Goal: Task Accomplishment & Management: Manage account settings

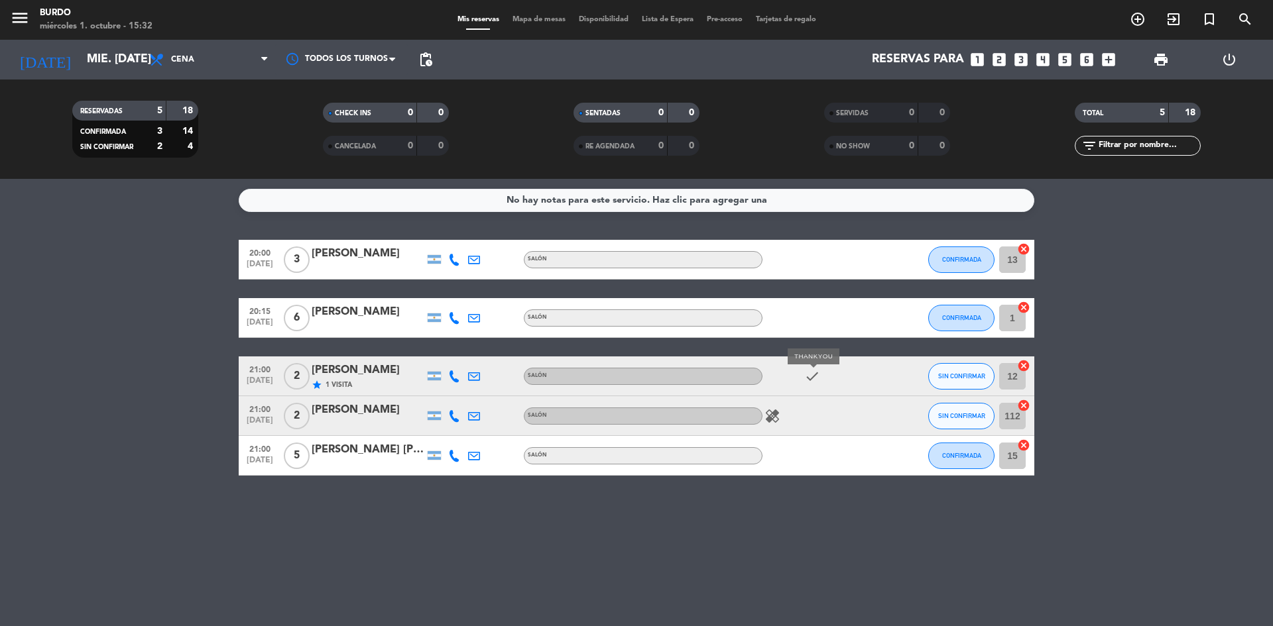
click at [809, 374] on icon "check" at bounding box center [812, 377] width 16 height 16
click at [353, 409] on div "[PERSON_NAME]" at bounding box center [368, 410] width 113 height 17
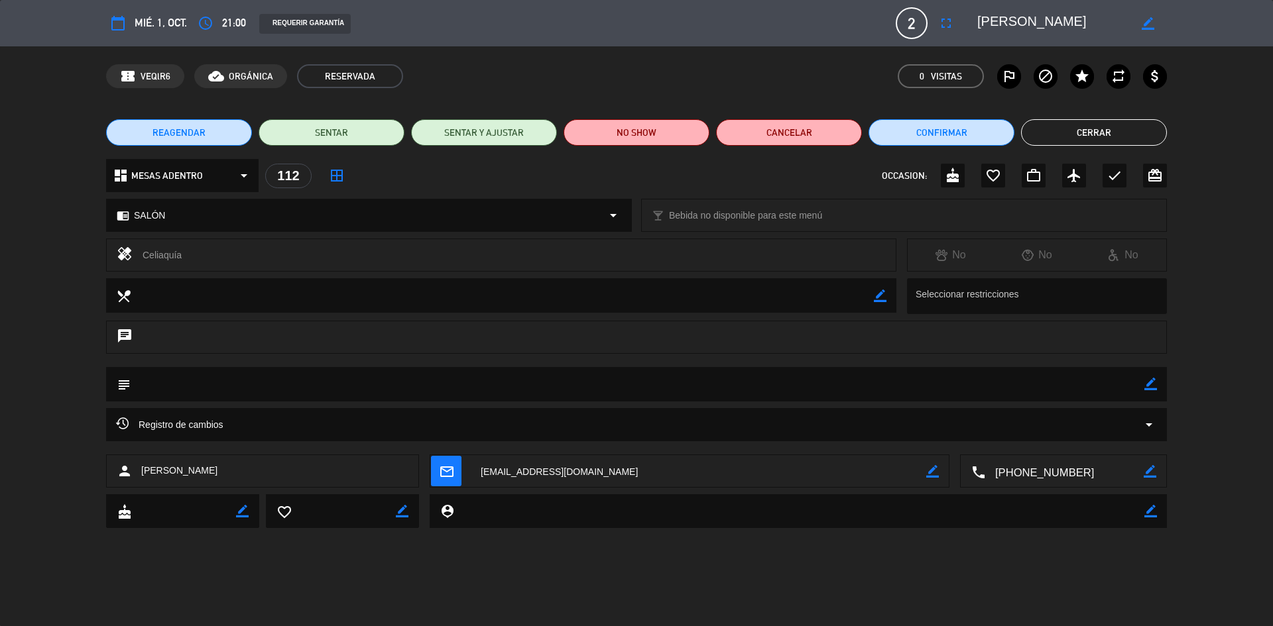
click at [1064, 139] on button "Cerrar" at bounding box center [1094, 132] width 146 height 27
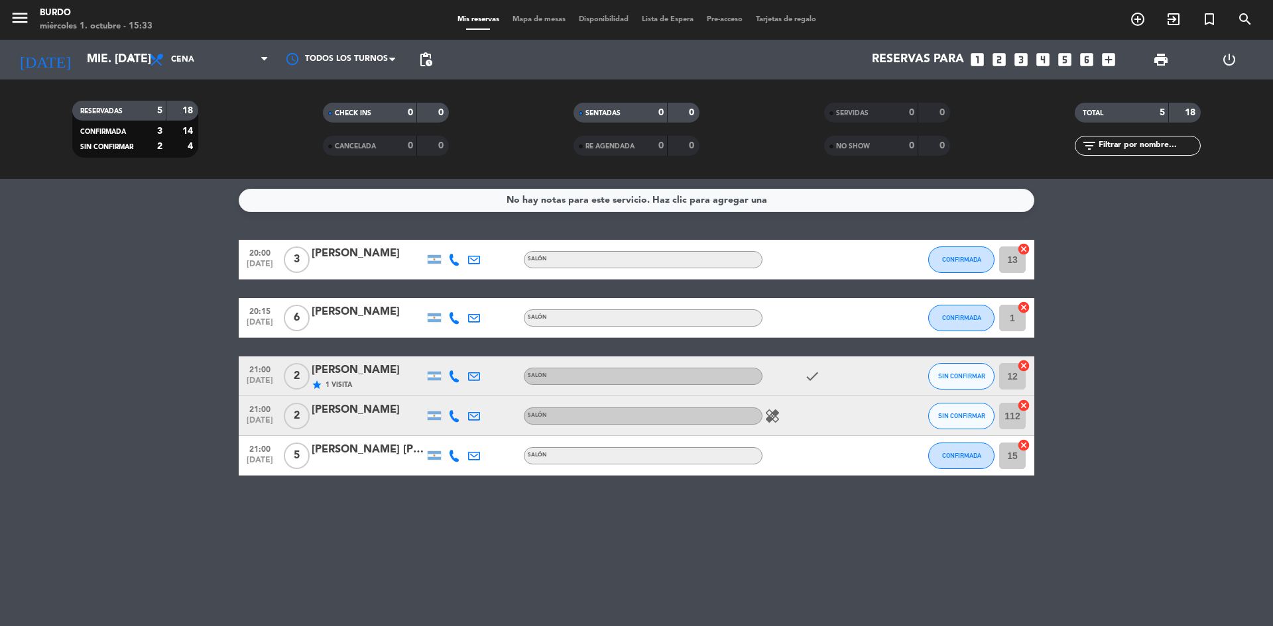
click at [775, 418] on icon "healing" at bounding box center [772, 416] width 16 height 16
click at [87, 55] on input "mié. [DATE]" at bounding box center [157, 59] width 154 height 27
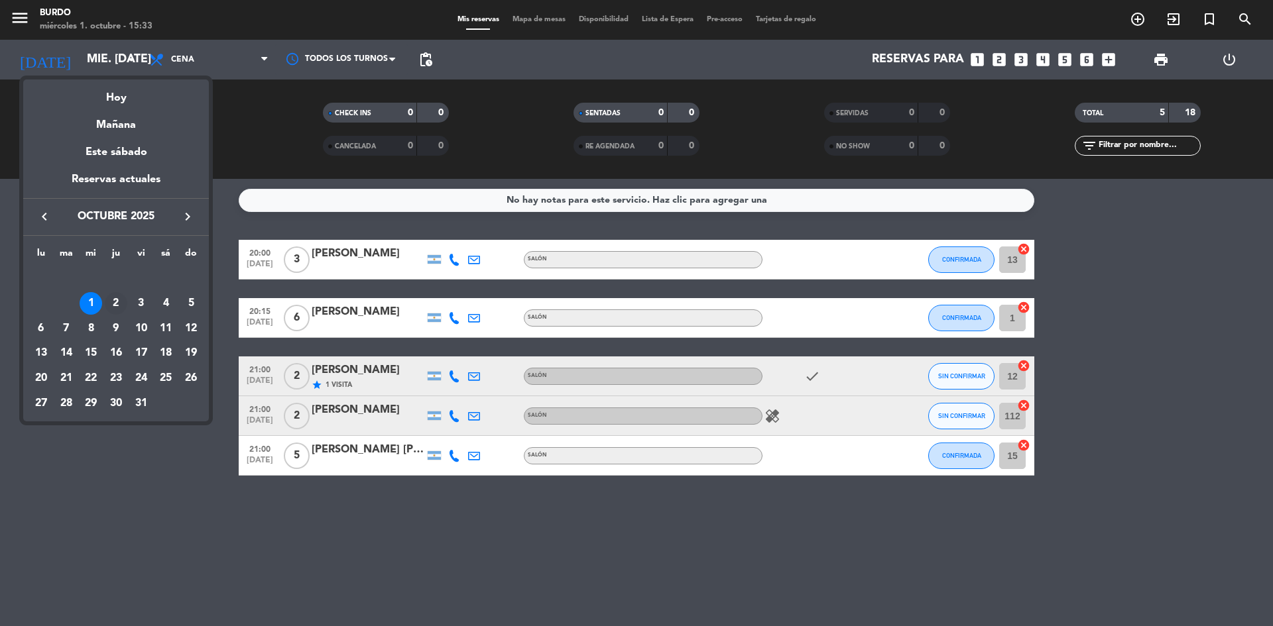
click at [118, 300] on div "2" at bounding box center [116, 303] width 23 height 23
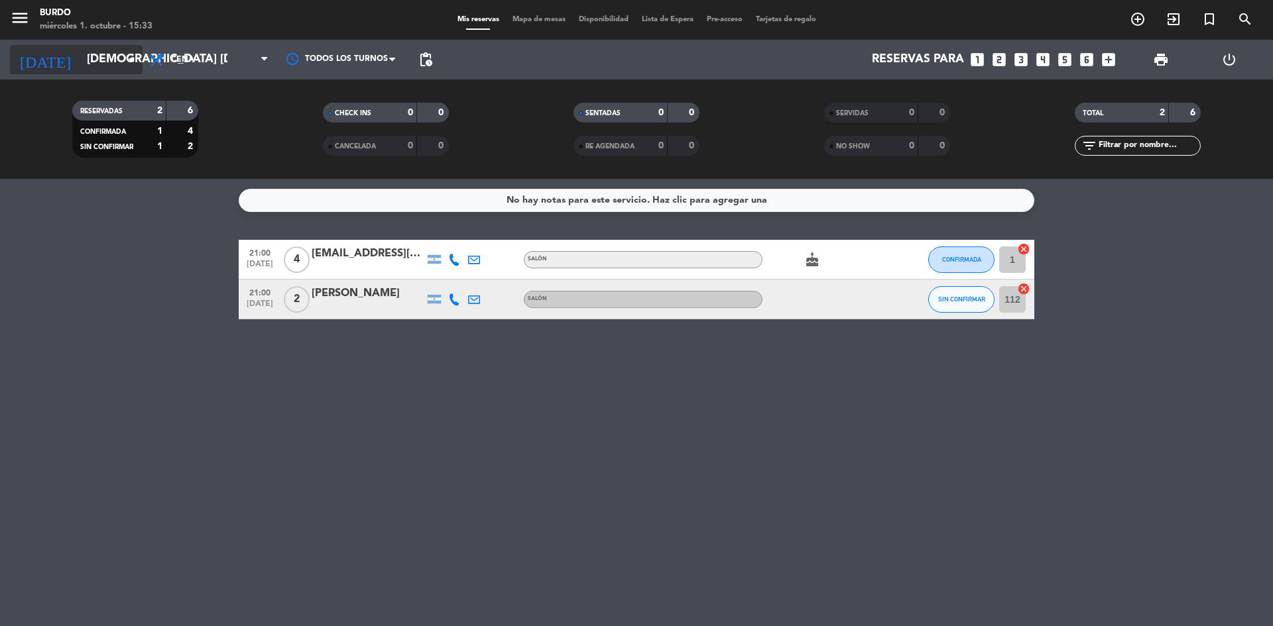
click at [81, 56] on input "[DEMOGRAPHIC_DATA] [DATE]" at bounding box center [157, 59] width 154 height 27
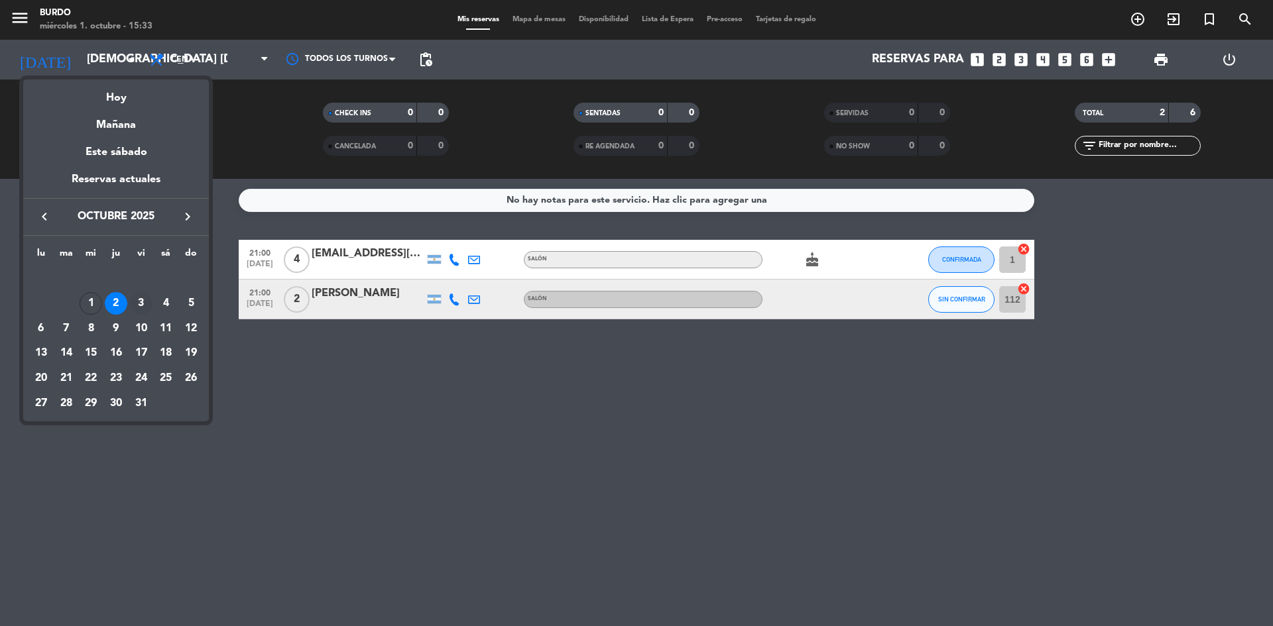
click at [139, 309] on div "3" at bounding box center [141, 303] width 23 height 23
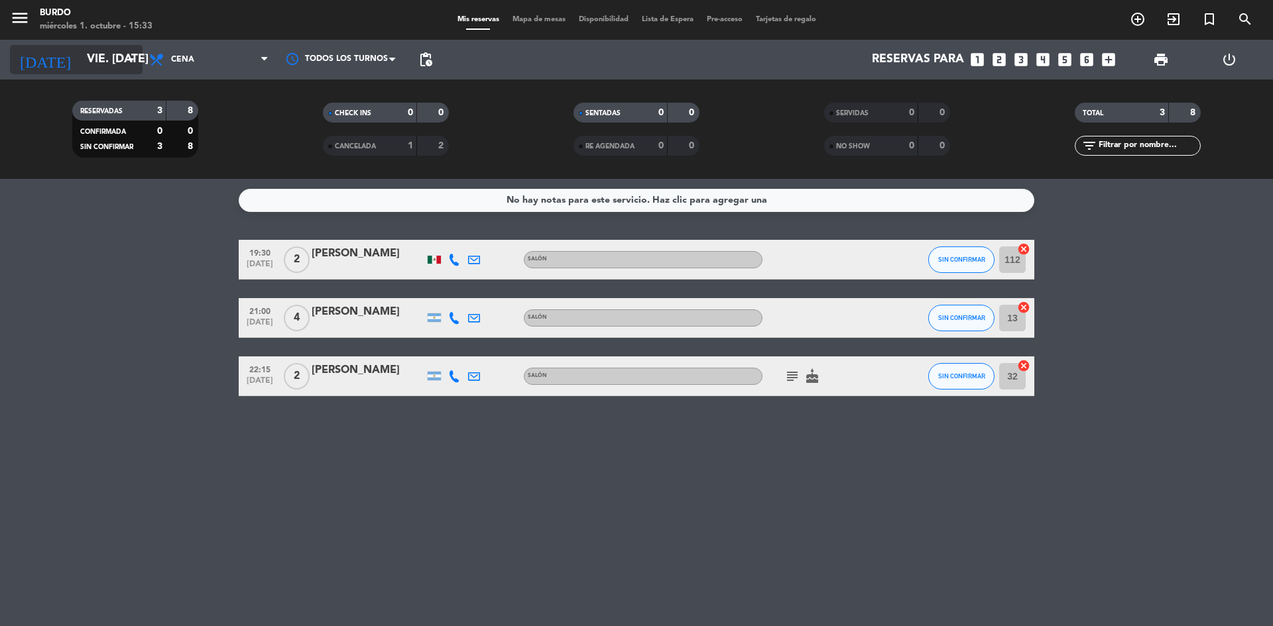
click at [97, 52] on input "vie. [DATE]" at bounding box center [157, 59] width 154 height 27
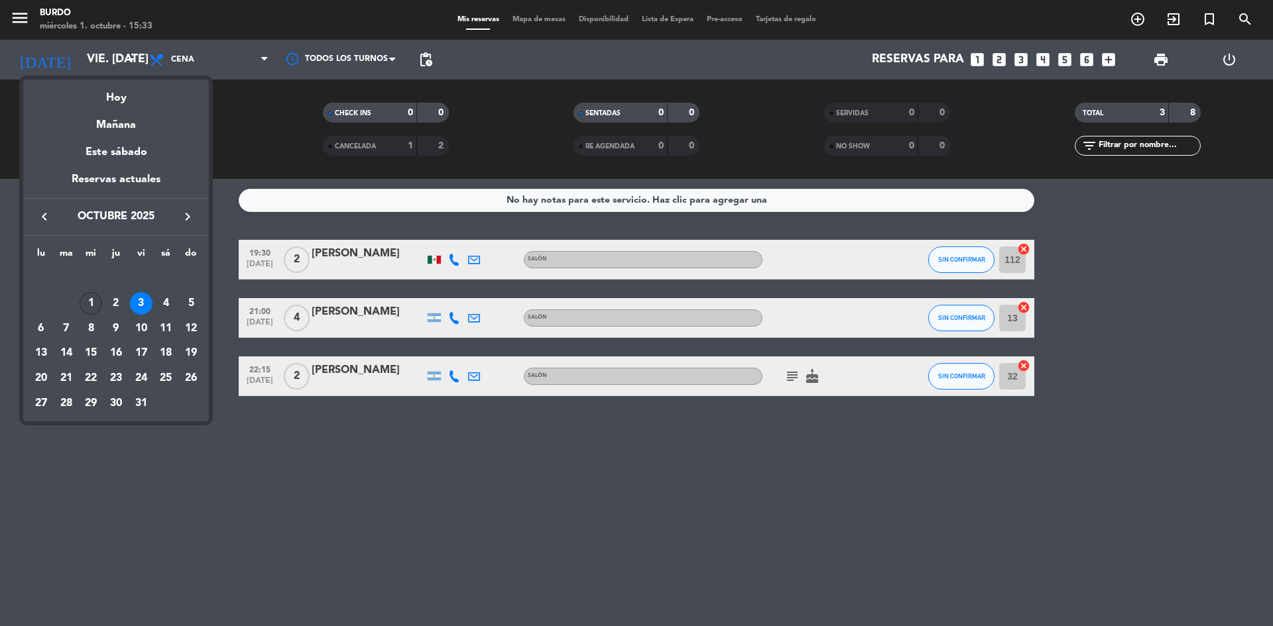
click at [92, 300] on div "1" at bounding box center [91, 303] width 23 height 23
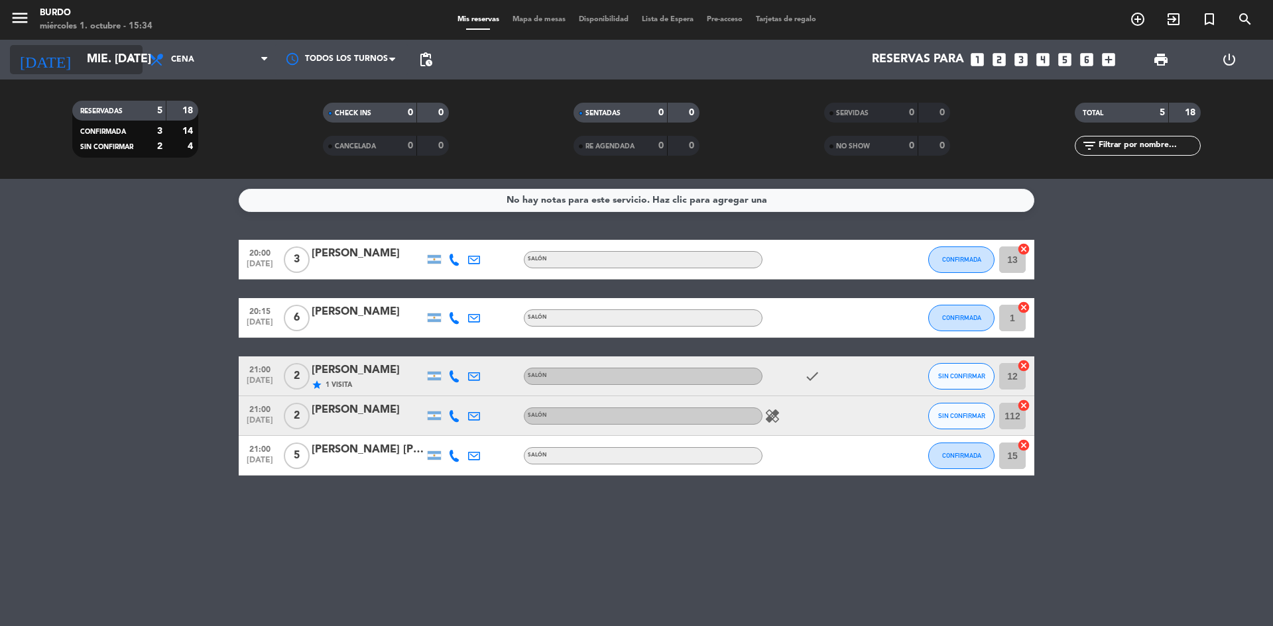
click at [93, 58] on input "mié. [DATE]" at bounding box center [157, 59] width 154 height 27
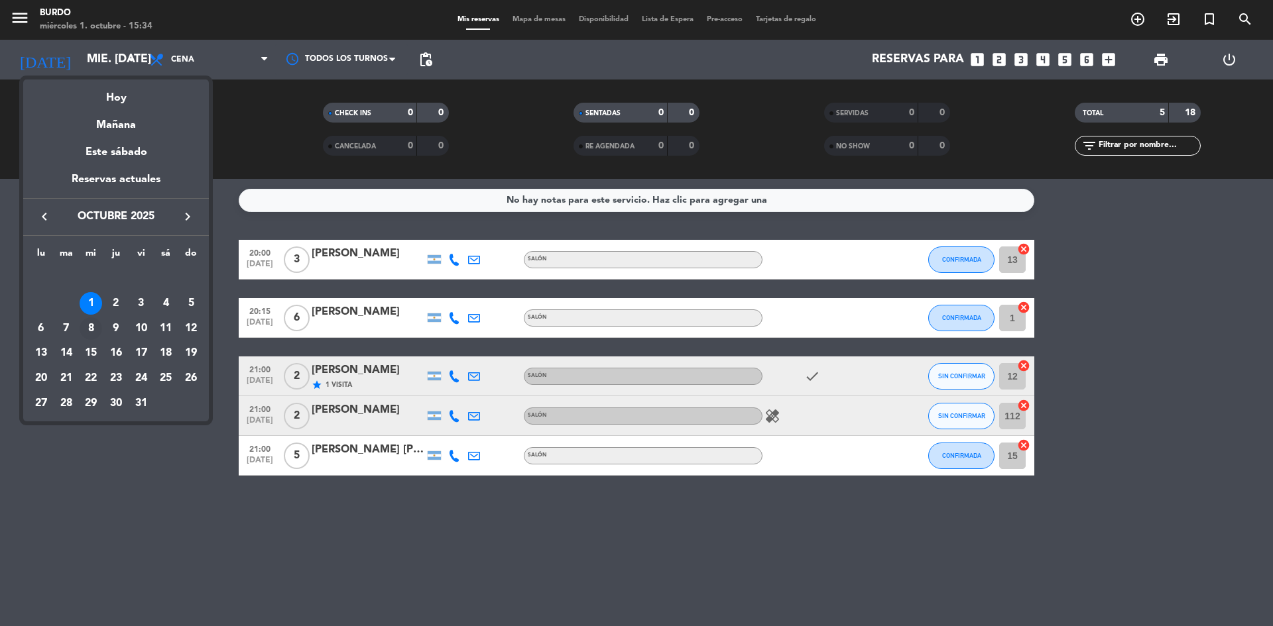
click at [90, 329] on div "8" at bounding box center [91, 328] width 23 height 23
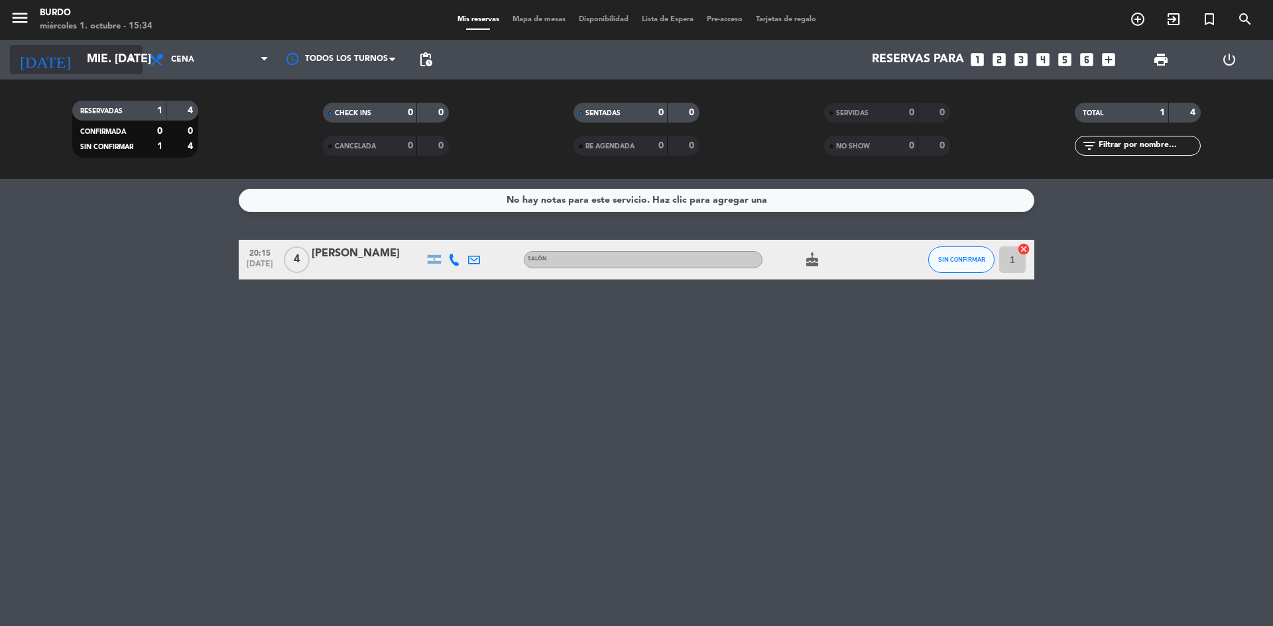
click at [80, 59] on input "mié. [DATE]" at bounding box center [157, 59] width 154 height 27
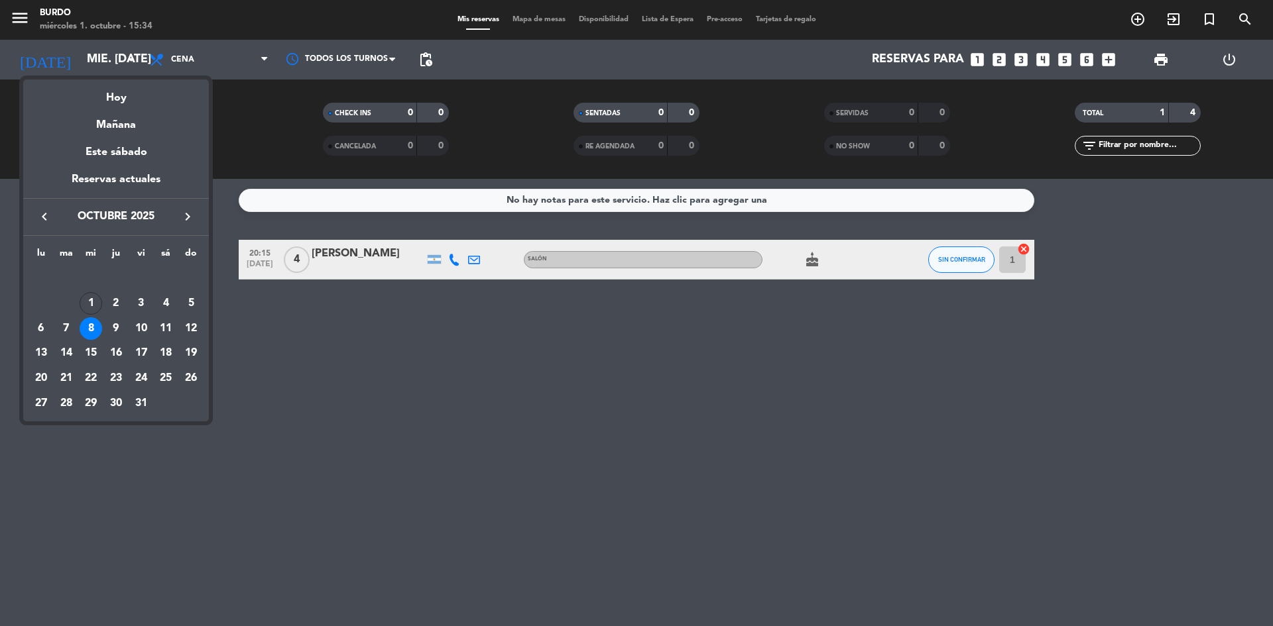
click at [88, 325] on div "8" at bounding box center [91, 328] width 23 height 23
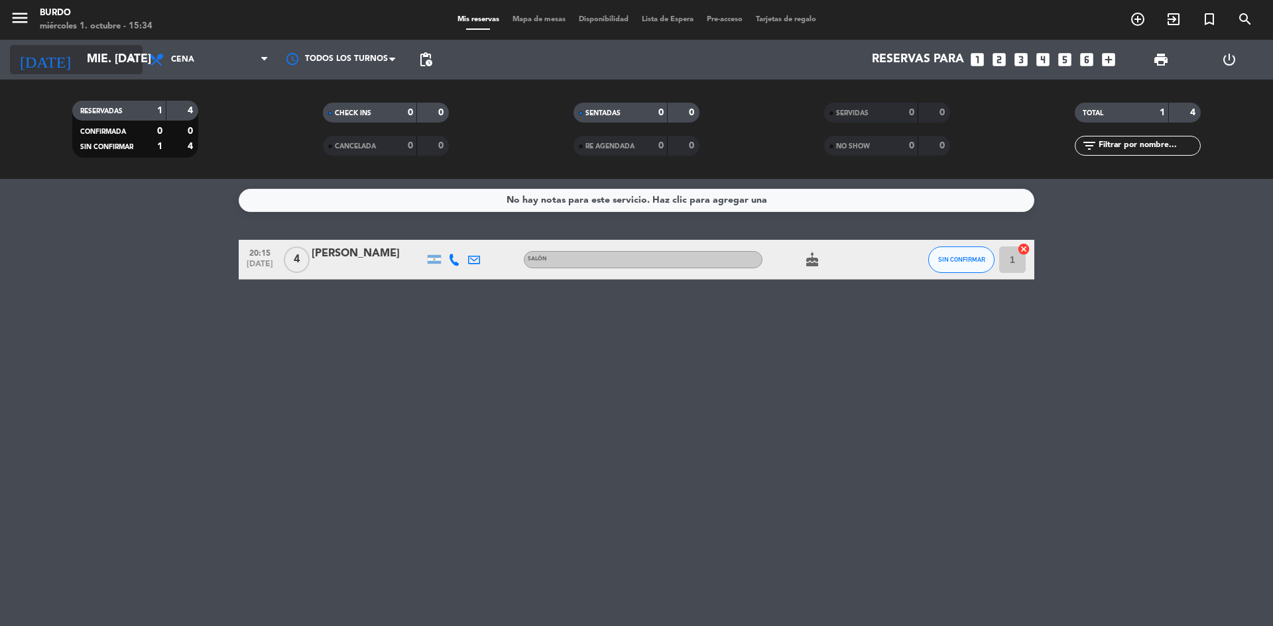
click at [100, 65] on input "mié. [DATE]" at bounding box center [157, 59] width 154 height 27
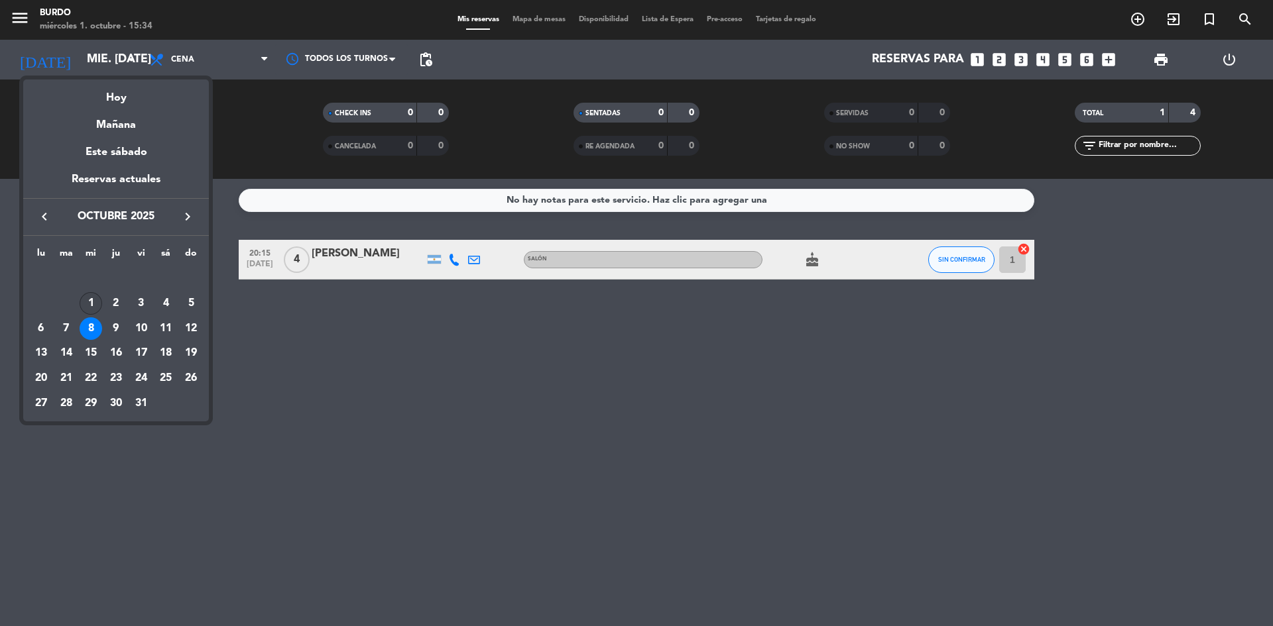
click at [93, 300] on div "1" at bounding box center [91, 303] width 23 height 23
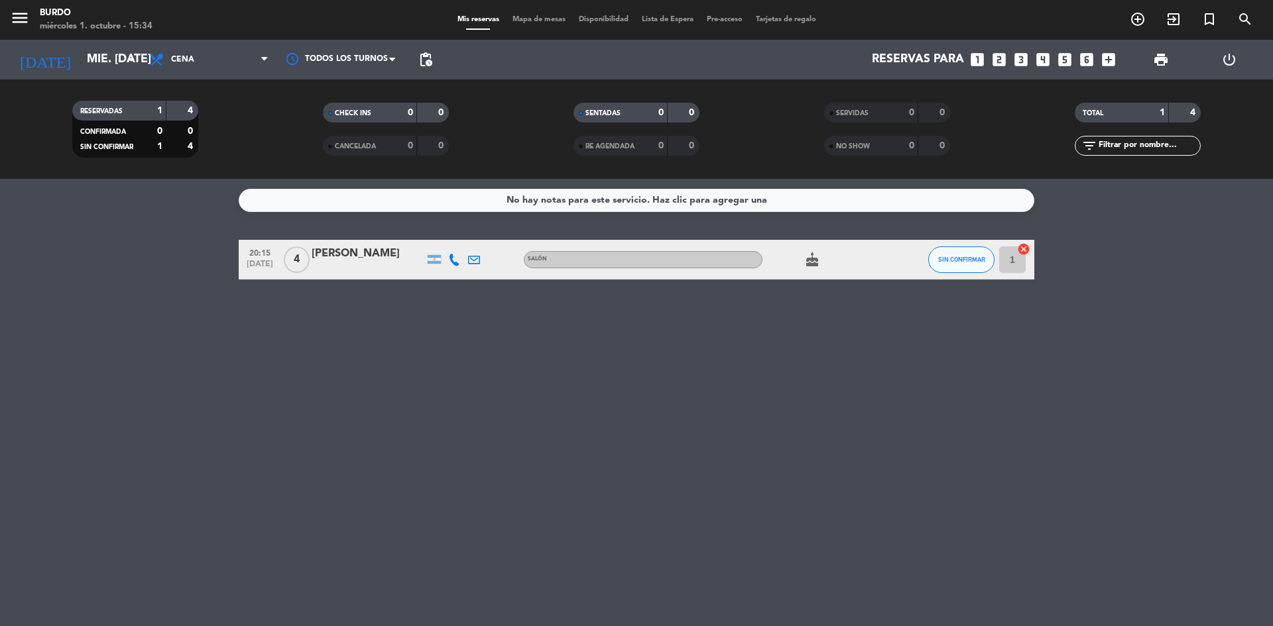
type input "mié. [DATE]"
